Goal: Unclear

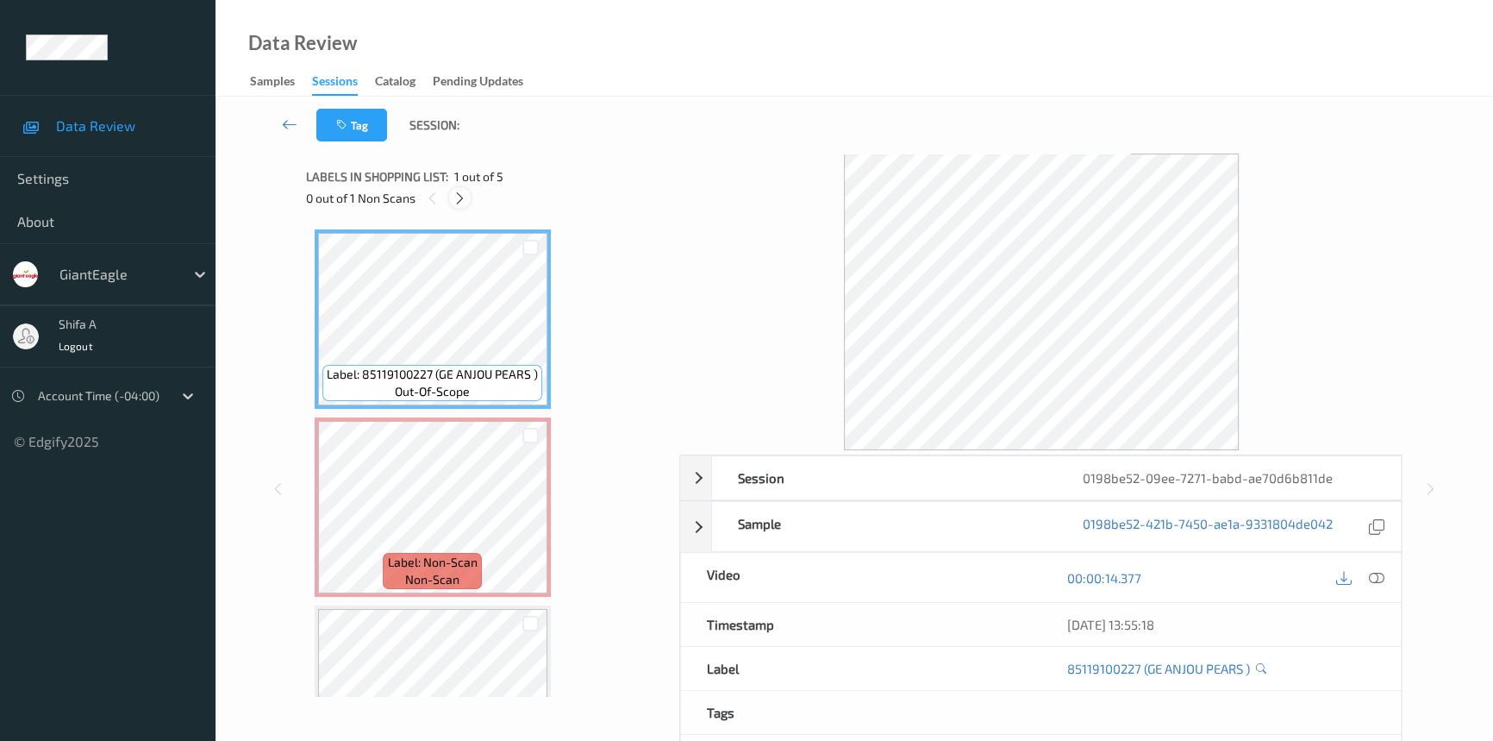
click at [462, 197] on icon at bounding box center [460, 199] width 15 height 16
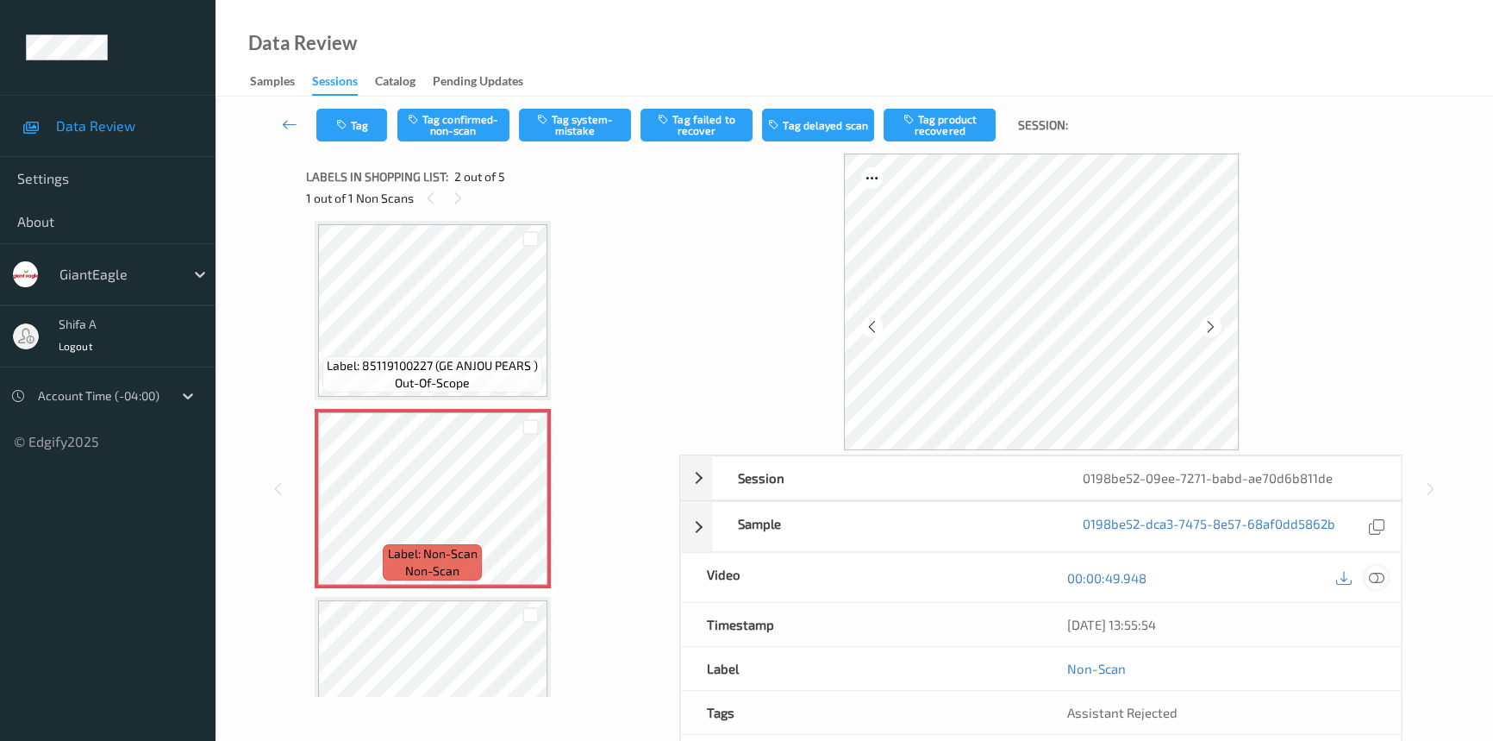
click at [1384, 576] on icon at bounding box center [1377, 578] width 16 height 16
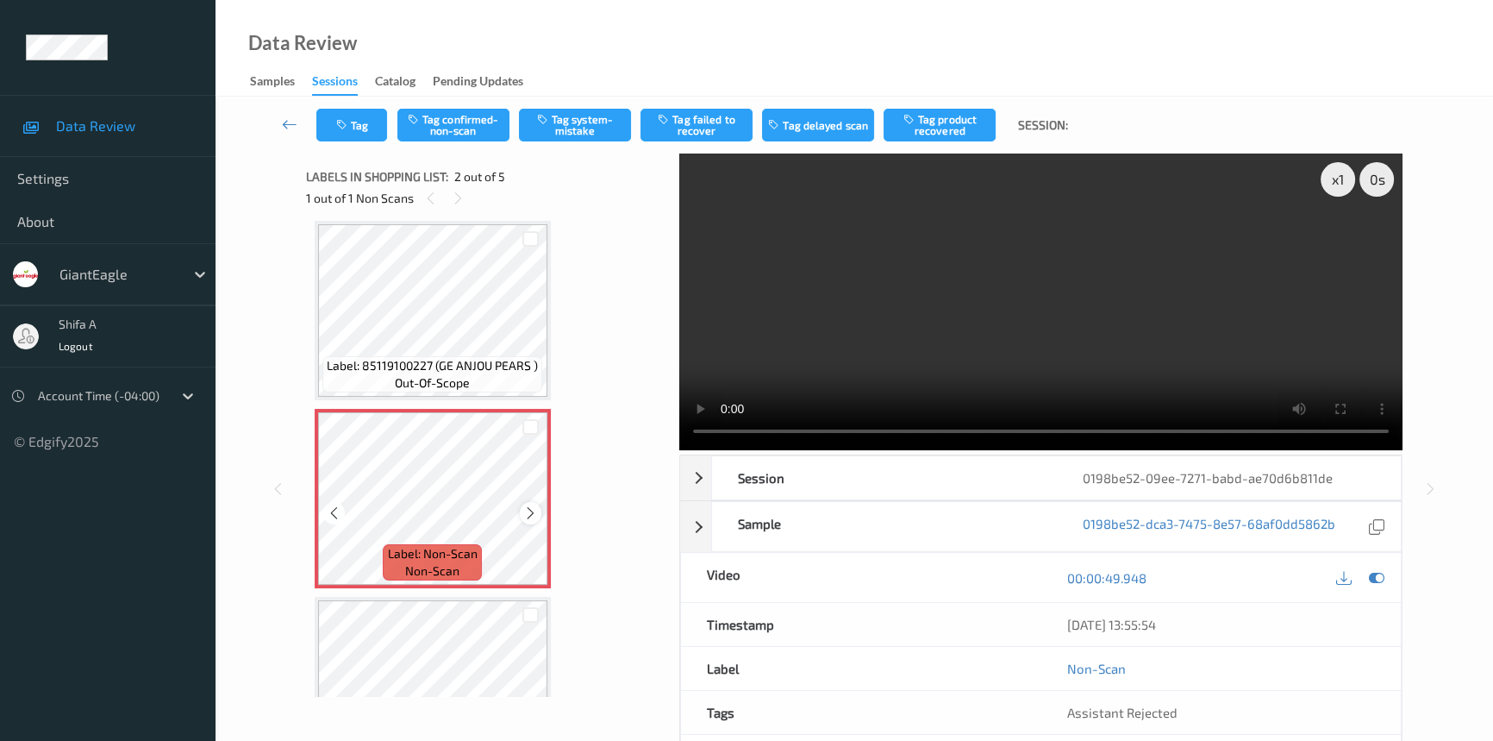
click at [527, 516] on icon at bounding box center [530, 513] width 15 height 16
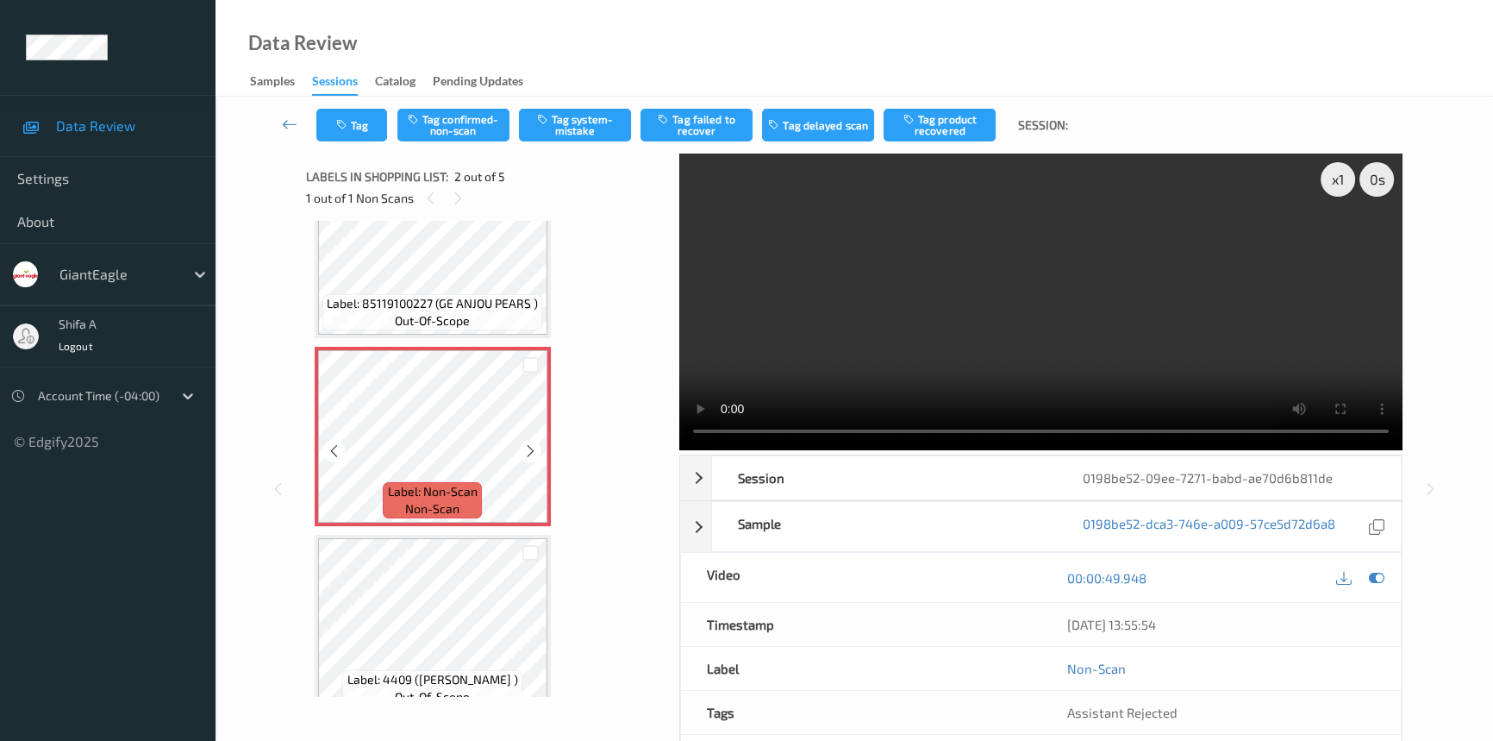
scroll to position [165, 0]
